Goal: Book appointment/travel/reservation

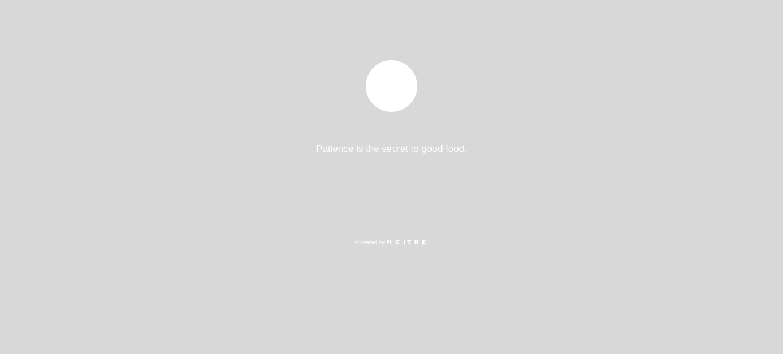
select select "es"
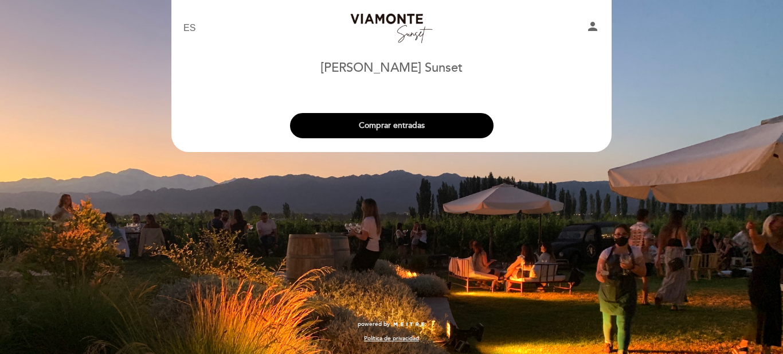
click at [390, 118] on button "Comprar entradas" at bounding box center [391, 125] width 203 height 25
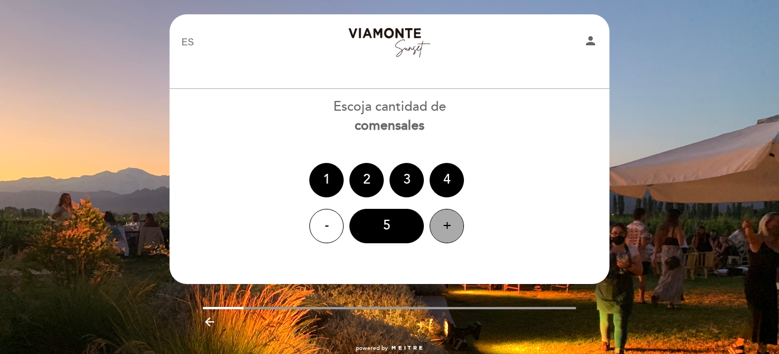
click at [445, 219] on div "+" at bounding box center [447, 226] width 34 height 34
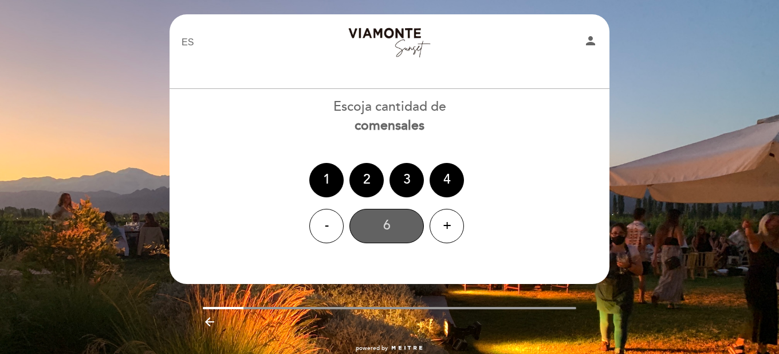
click at [398, 232] on div "6" at bounding box center [387, 226] width 74 height 34
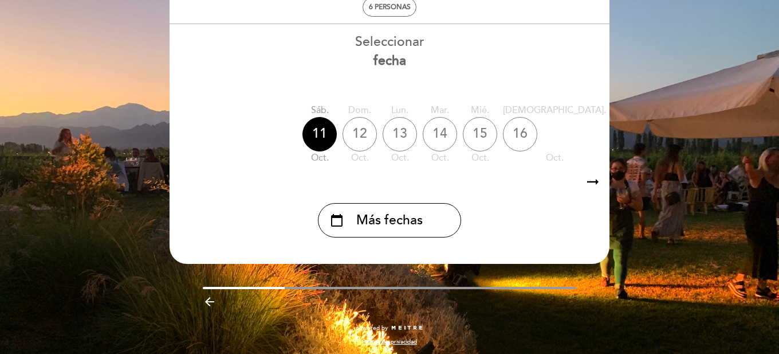
scroll to position [70, 0]
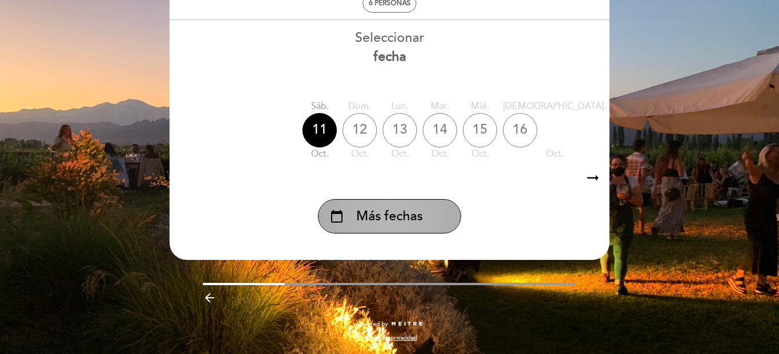
click at [394, 218] on span "Más fechas" at bounding box center [389, 216] width 66 height 19
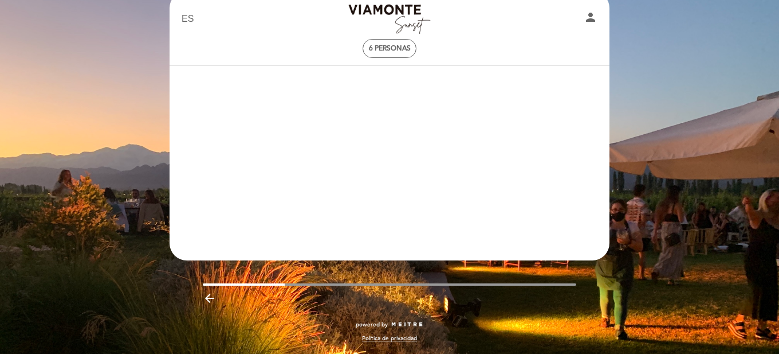
scroll to position [23, 0]
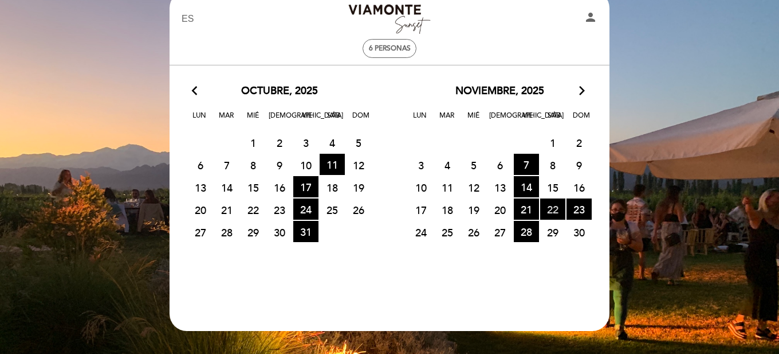
click at [555, 204] on span "22 HORA DE ENTRADAS DISPONIBLES" at bounding box center [552, 208] width 25 height 21
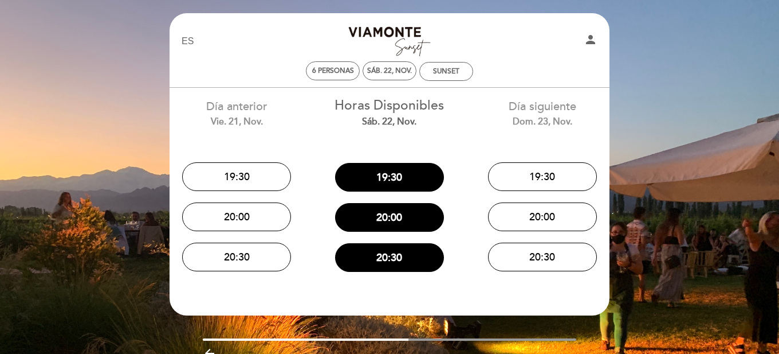
scroll to position [0, 0]
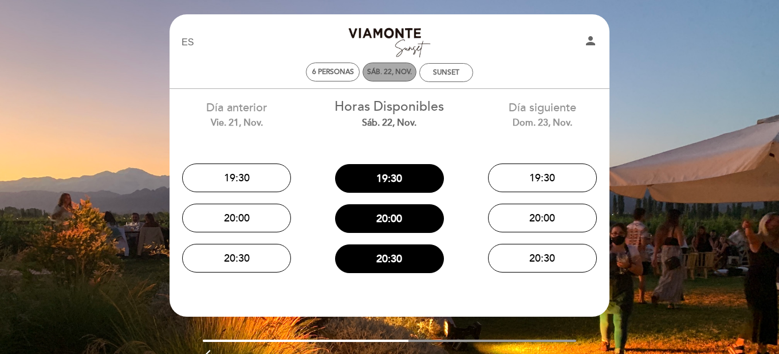
click at [399, 73] on div "sáb. 22, nov." at bounding box center [389, 72] width 45 height 9
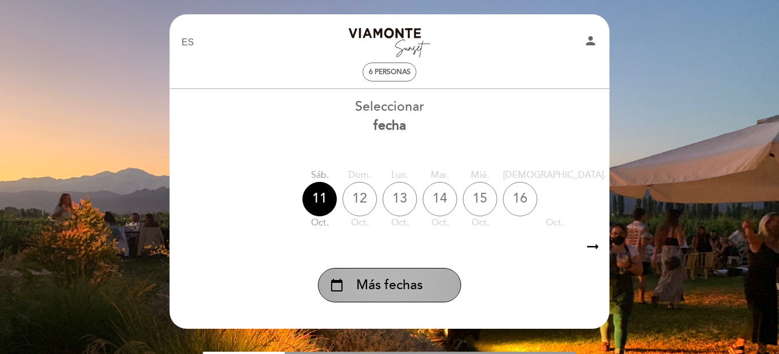
click at [393, 293] on span "Más fechas" at bounding box center [389, 285] width 66 height 19
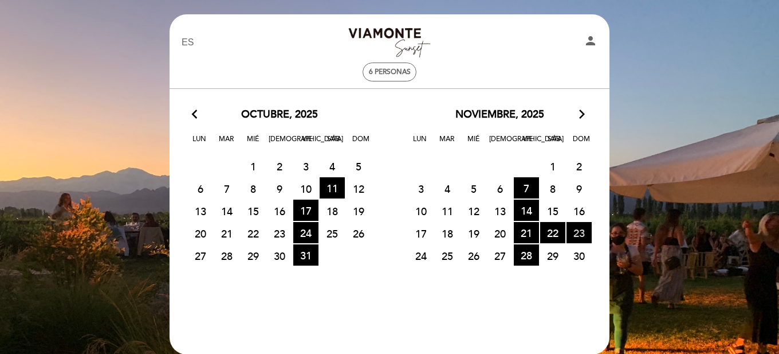
click at [574, 228] on span "23 HORA DE ENTRADAS DISPONIBLES" at bounding box center [579, 232] width 25 height 21
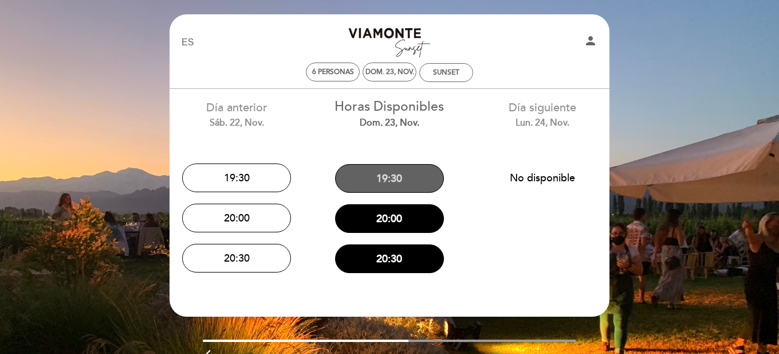
click at [399, 182] on button "19:30" at bounding box center [389, 178] width 109 height 29
